Goal: Task Accomplishment & Management: Manage account settings

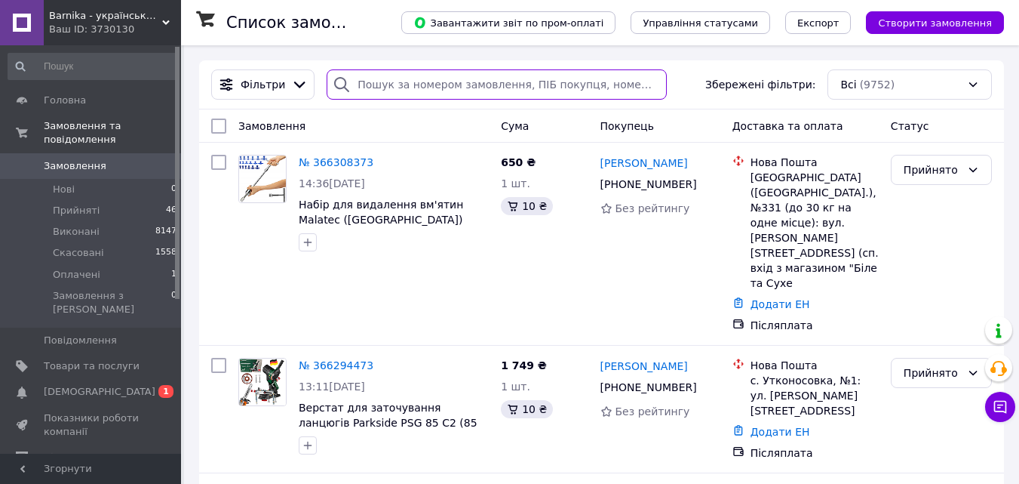
click at [391, 81] on input "search" at bounding box center [497, 84] width 340 height 30
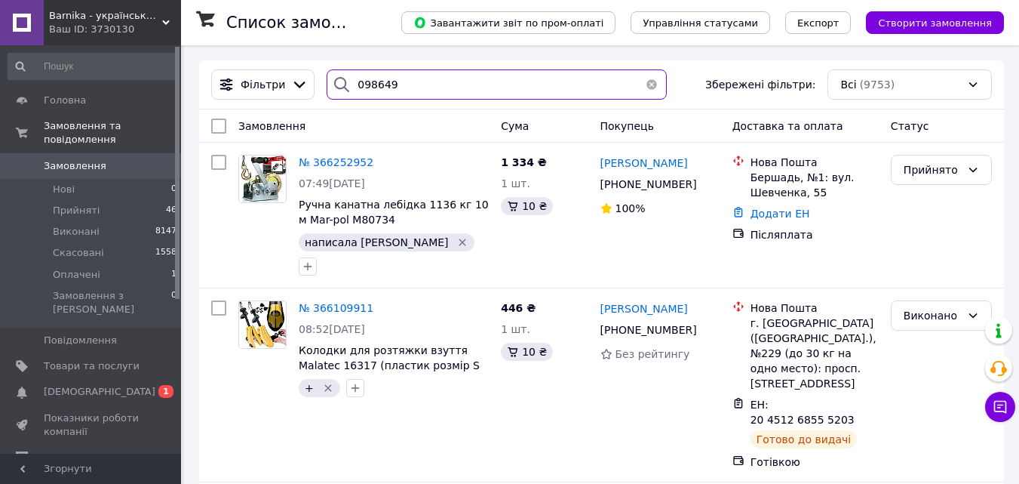
click at [398, 87] on input "098649" at bounding box center [497, 84] width 340 height 30
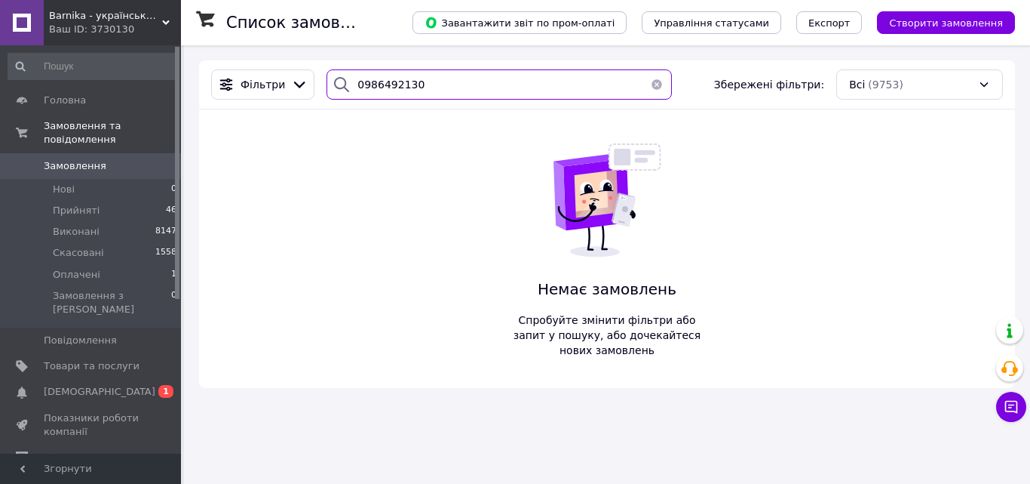
drag, startPoint x: 409, startPoint y: 84, endPoint x: 324, endPoint y: 84, distance: 84.5
click at [327, 84] on div "0986492130" at bounding box center [499, 84] width 345 height 30
type input "0986492130"
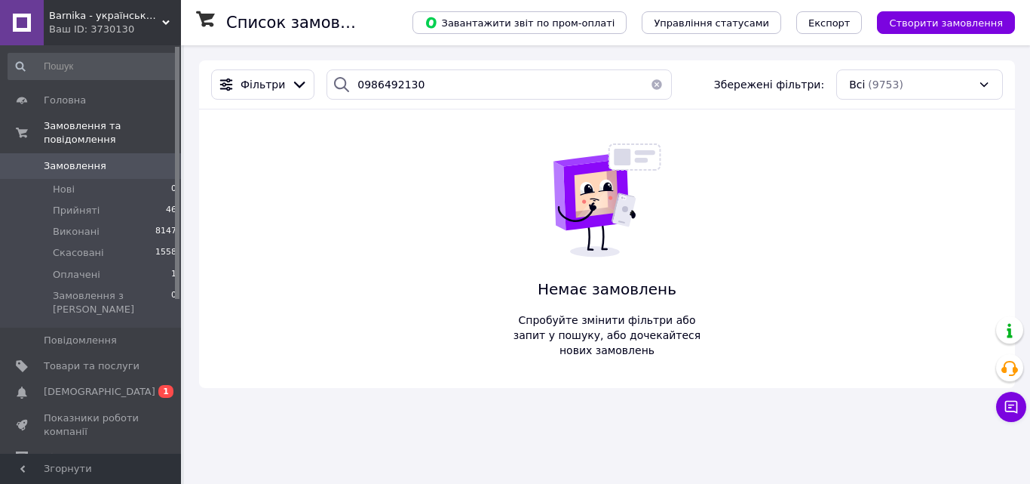
click at [101, 159] on span "Замовлення" at bounding box center [92, 166] width 96 height 14
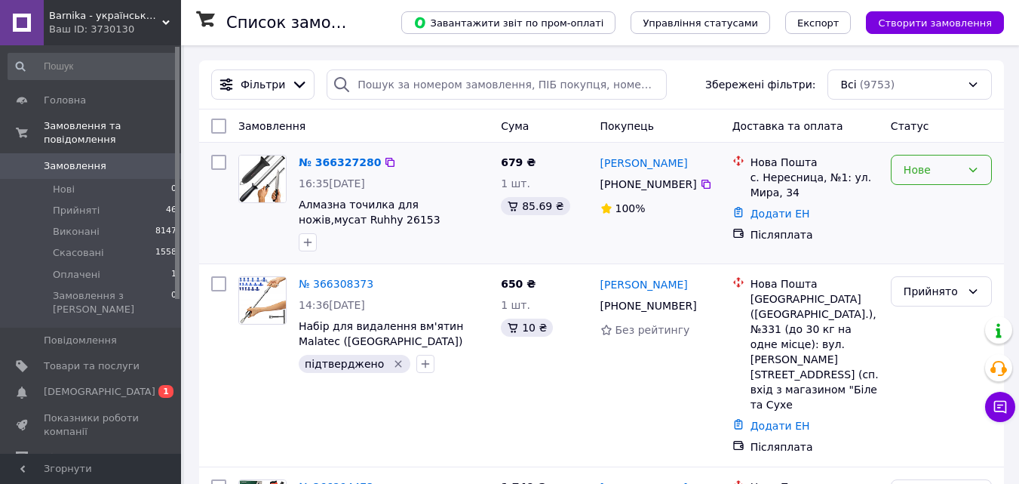
click at [933, 170] on div "Нове" at bounding box center [932, 169] width 57 height 17
click at [920, 205] on li "Прийнято" at bounding box center [942, 202] width 100 height 27
click at [312, 244] on icon "button" at bounding box center [308, 242] width 12 height 12
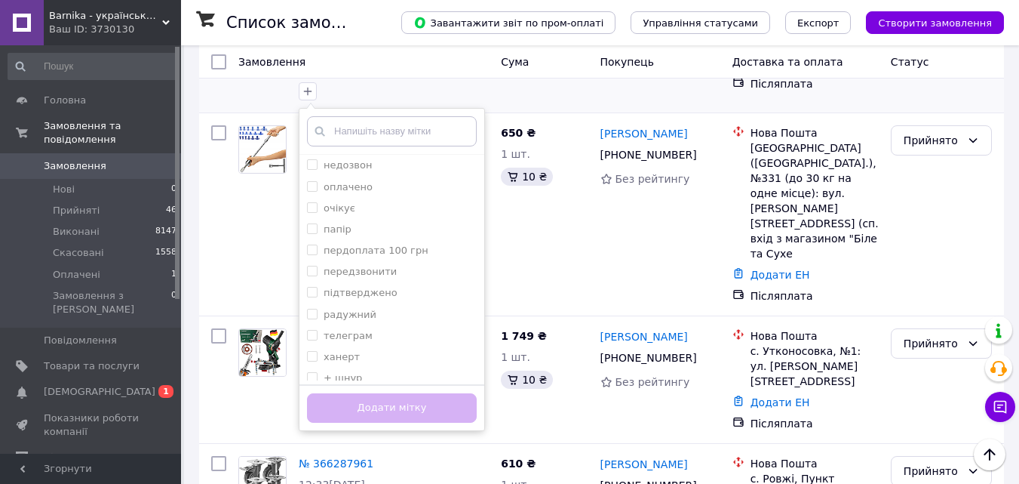
scroll to position [151, 0]
click at [416, 290] on div "підтверджено" at bounding box center [392, 290] width 170 height 14
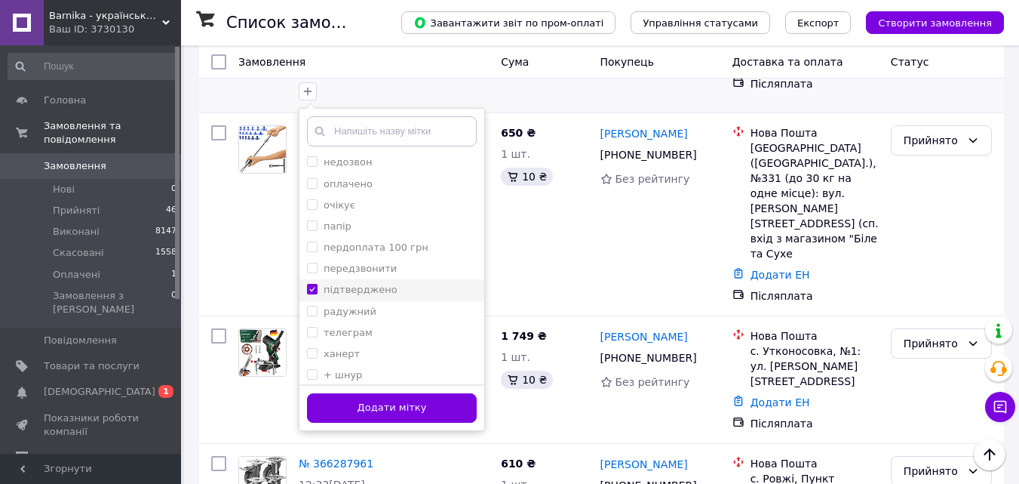
checkbox input "true"
click at [408, 404] on button "Додати мітку" at bounding box center [392, 407] width 170 height 29
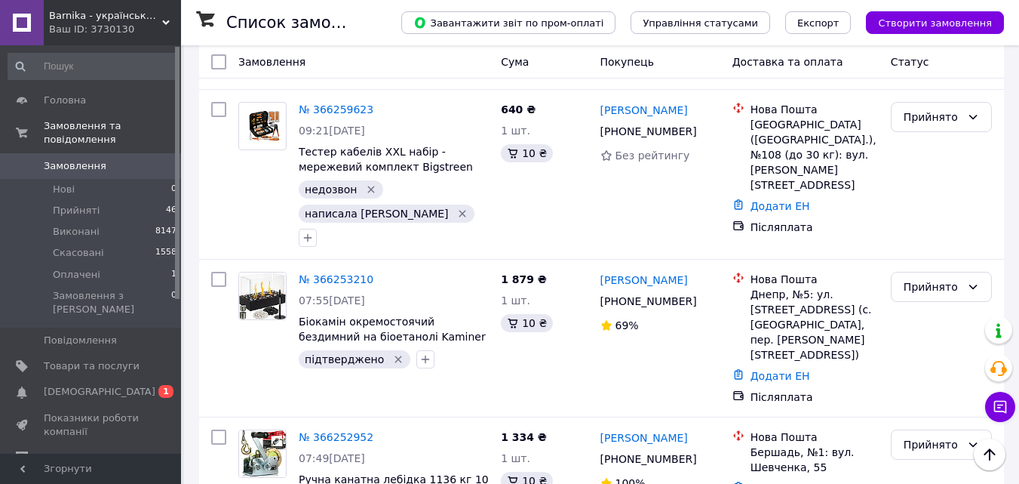
scroll to position [1509, 0]
